Goal: Check status: Check status

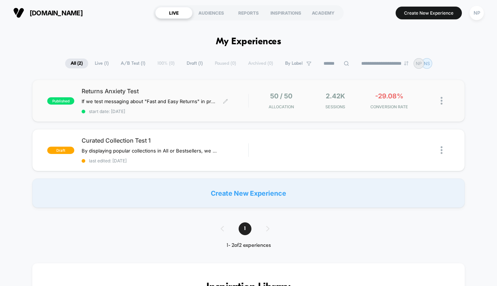
click at [213, 89] on span "Returns Anxiety Test" at bounding box center [165, 91] width 167 height 7
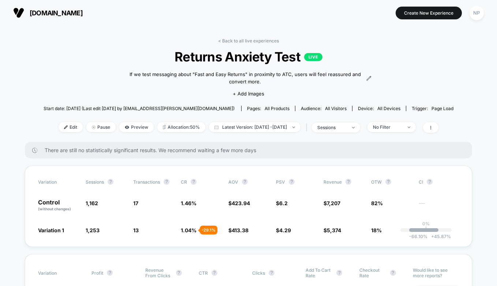
click at [249, 39] on link "< Back to all live experiences" at bounding box center [248, 40] width 61 height 5
